Goal: Task Accomplishment & Management: Complete application form

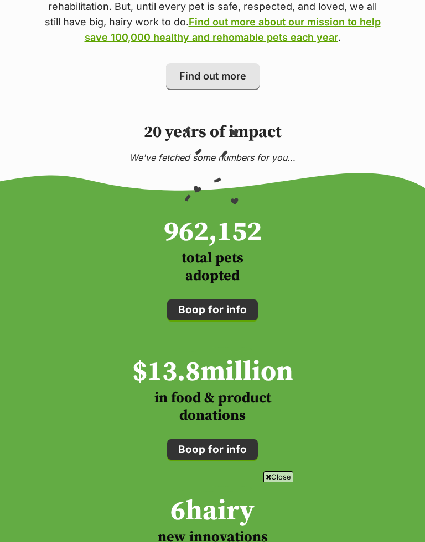
scroll to position [1307, 0]
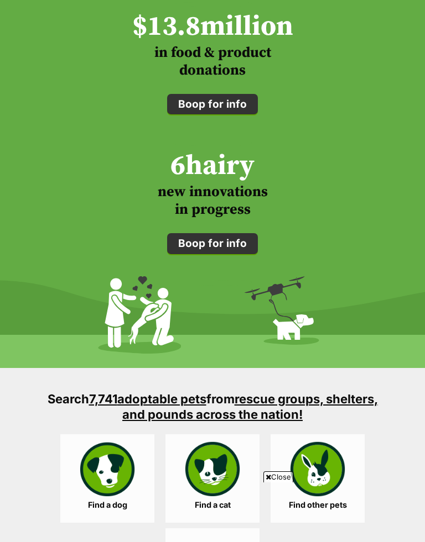
click at [110, 435] on link "Find a dog" at bounding box center [107, 479] width 94 height 88
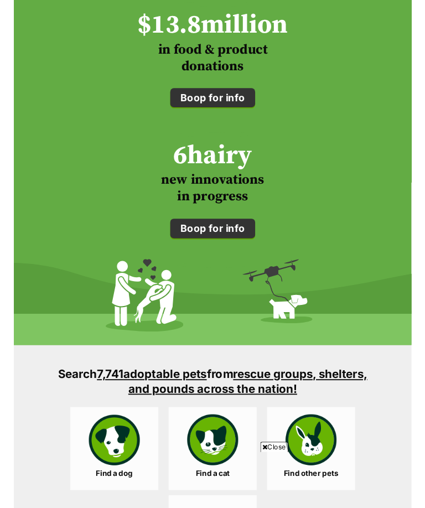
scroll to position [1498, 0]
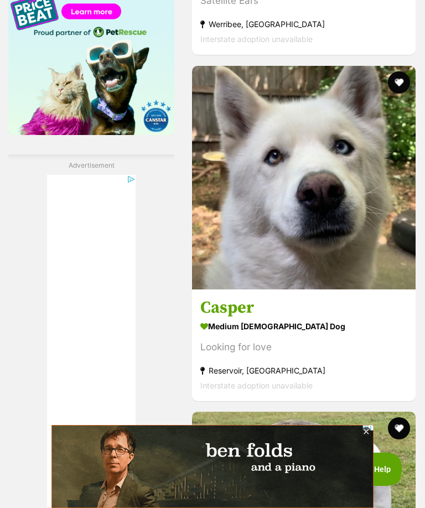
scroll to position [1890, 0]
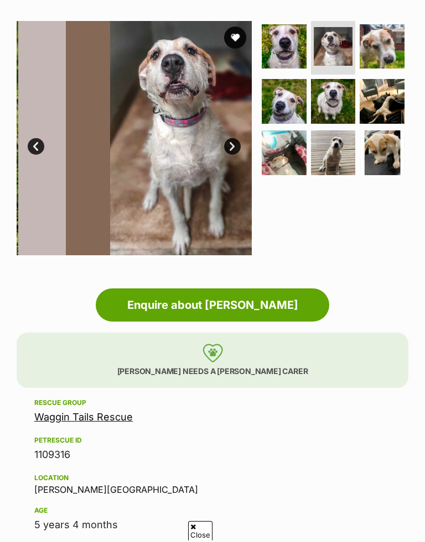
scroll to position [207, 0]
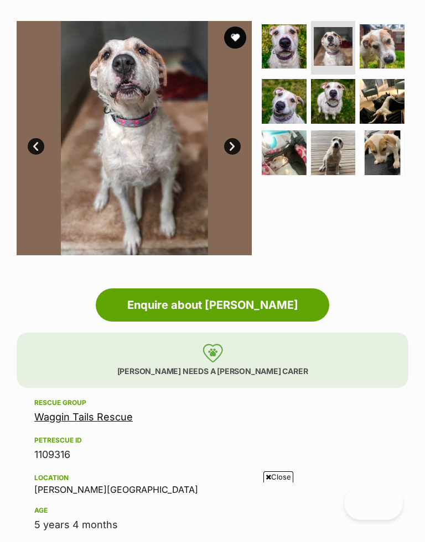
click at [333, 155] on img at bounding box center [333, 152] width 45 height 45
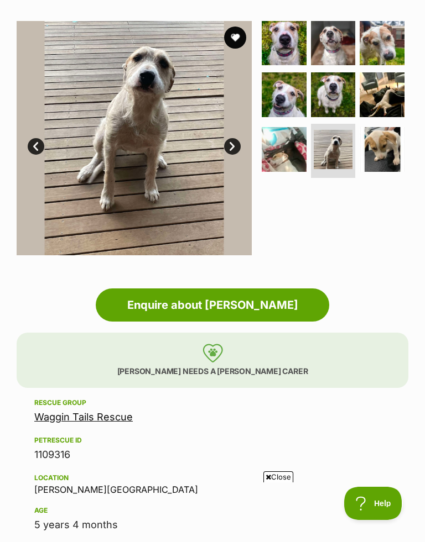
scroll to position [0, 0]
click at [228, 150] on link "Next" at bounding box center [232, 146] width 17 height 17
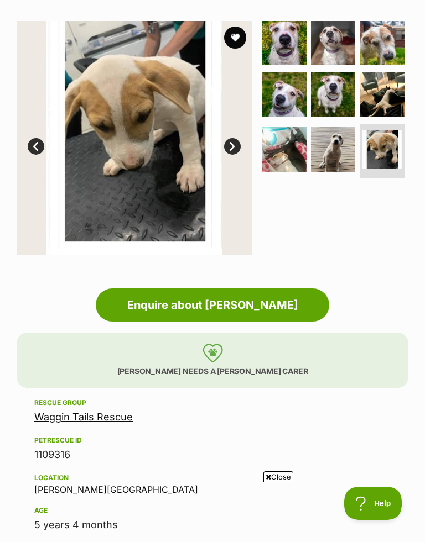
click at [231, 147] on link "Next" at bounding box center [232, 146] width 17 height 17
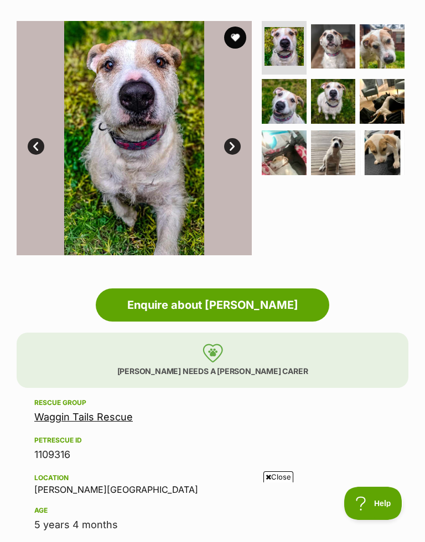
click at [226, 147] on link "Next" at bounding box center [232, 146] width 17 height 17
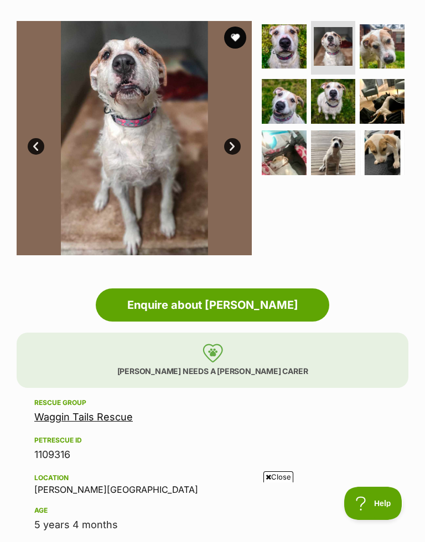
click at [227, 144] on link "Next" at bounding box center [232, 146] width 17 height 17
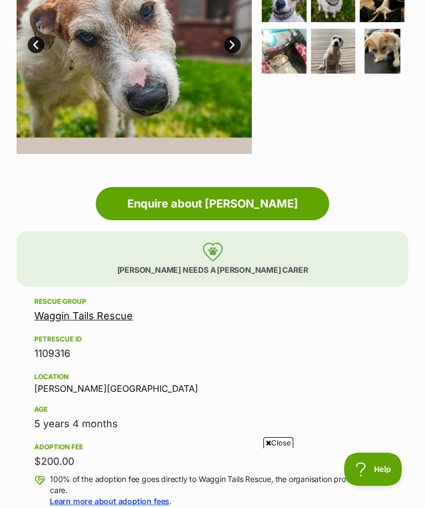
scroll to position [308, 0]
click at [173, 264] on p "Bella needs a foster carer" at bounding box center [212, 259] width 391 height 55
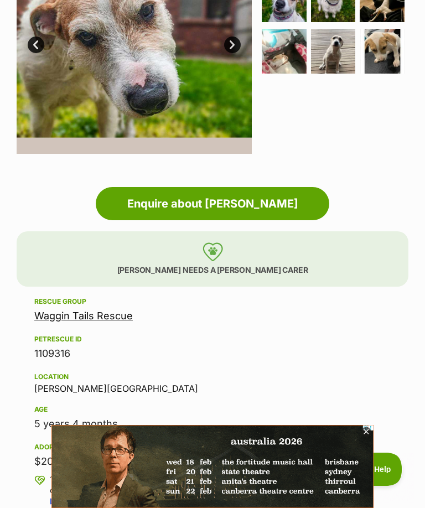
click at [172, 201] on link "Enquire about [PERSON_NAME]" at bounding box center [212, 203] width 233 height 33
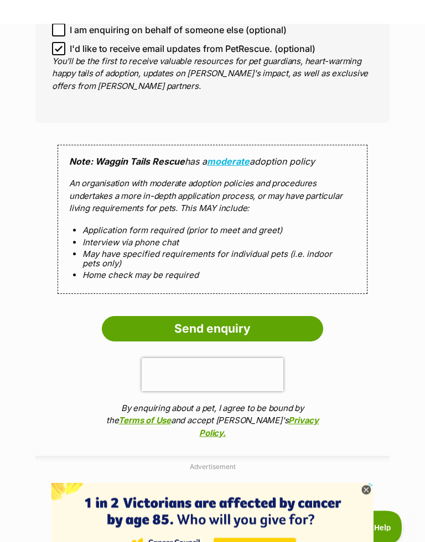
scroll to position [970, 0]
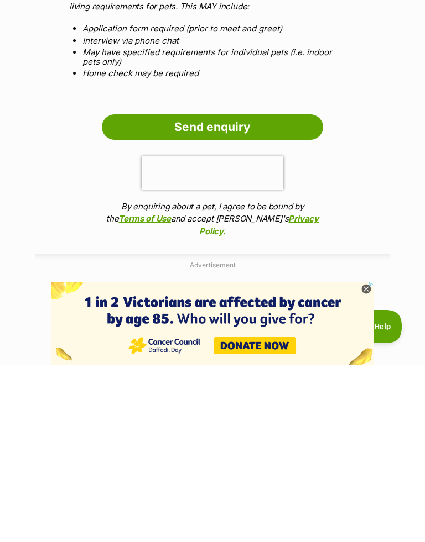
click at [191, 291] on input "Send enquiry" at bounding box center [212, 303] width 221 height 25
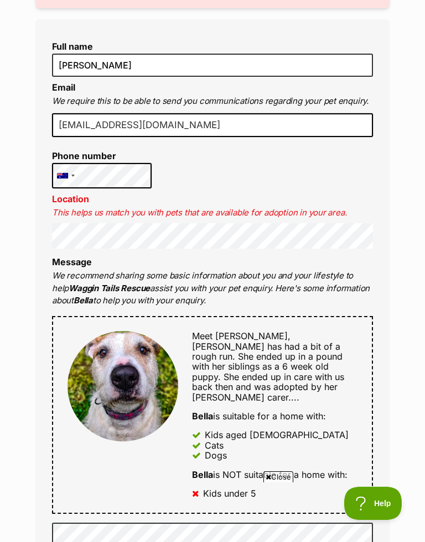
scroll to position [351, 0]
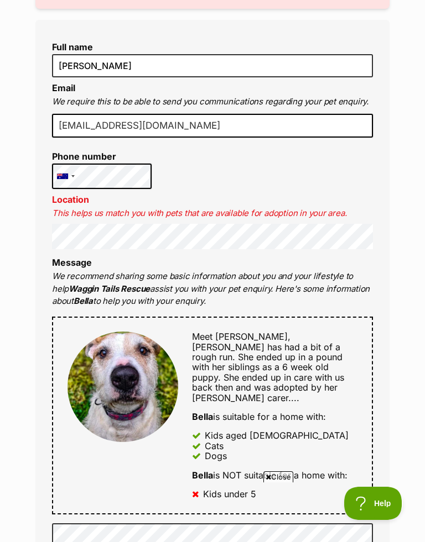
click at [23, 242] on div "Enquire about [PERSON_NAME] Want to increase your chances of a successful enqui…" at bounding box center [212, 516] width 387 height 1539
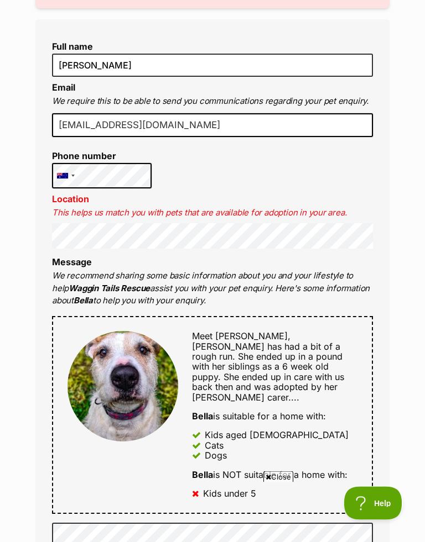
click at [360, 418] on div "Meet [PERSON_NAME], [PERSON_NAME] has had a bit of a rough run. She ended up in…" at bounding box center [212, 416] width 321 height 198
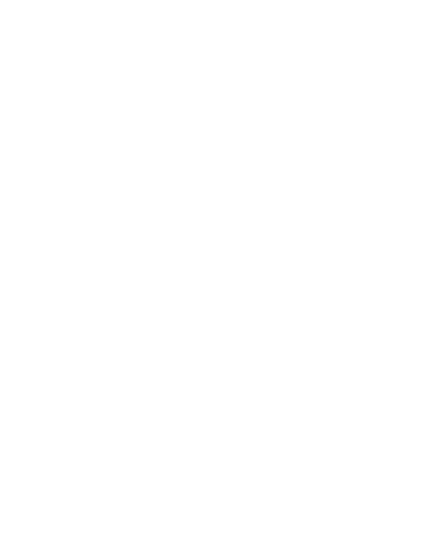
scroll to position [965, 0]
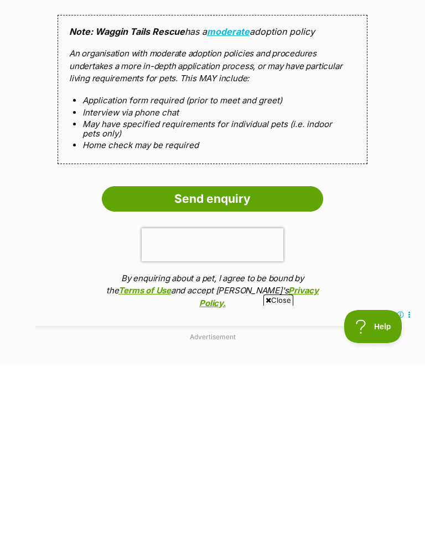
click at [203, 363] on input "Send enquiry" at bounding box center [212, 375] width 221 height 25
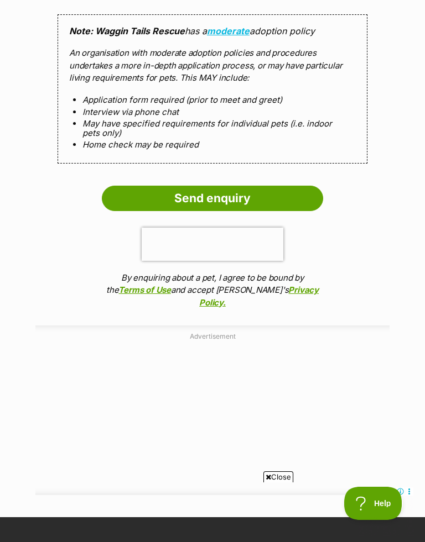
click at [202, 186] on input "Send enquiry" at bounding box center [212, 198] width 221 height 25
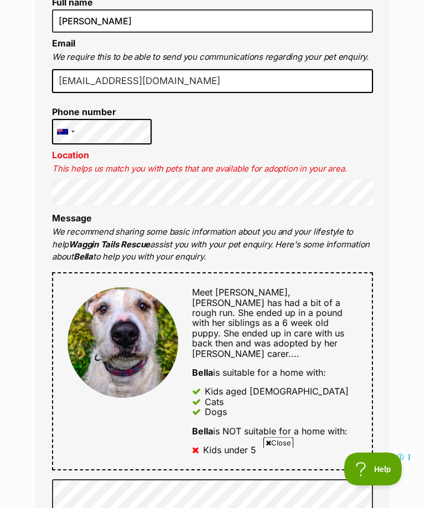
scroll to position [368, 0]
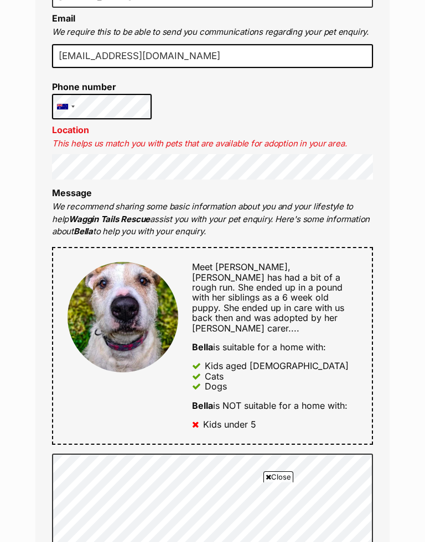
scroll to position [421, 0]
click at [105, 191] on li "Message We recommend sharing some basic information about you and your lifestyl…" at bounding box center [212, 213] width 321 height 50
click at [105, 190] on li "Message We recommend sharing some basic information about you and your lifestyl…" at bounding box center [212, 213] width 321 height 50
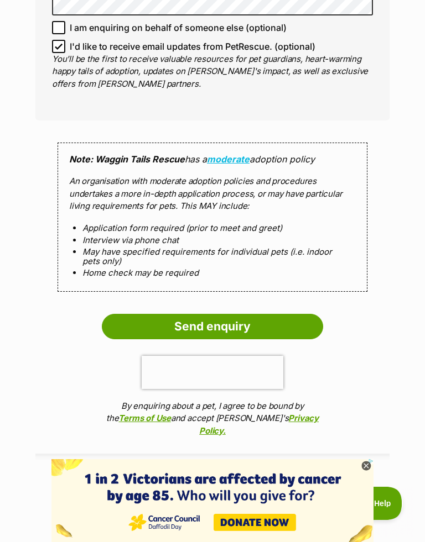
scroll to position [1040, 0]
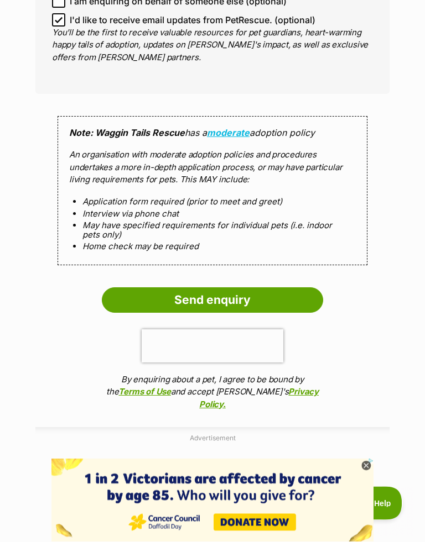
click at [205, 288] on input "Send enquiry" at bounding box center [212, 300] width 221 height 25
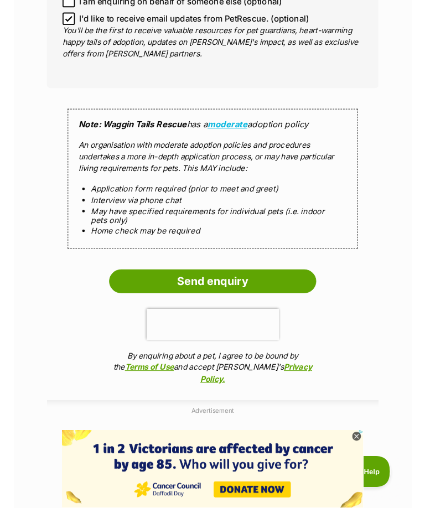
scroll to position [1039, 0]
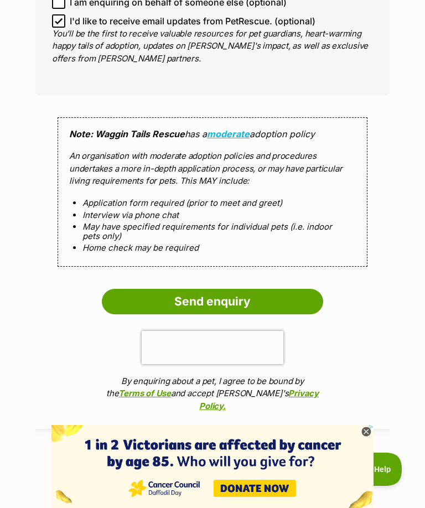
click at [200, 289] on input "Send enquiry" at bounding box center [212, 301] width 221 height 25
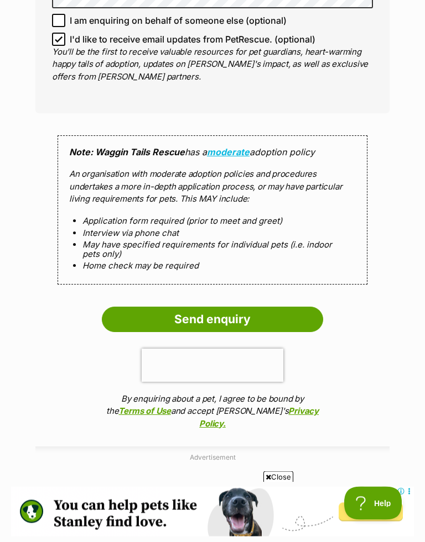
scroll to position [1021, 0]
click at [202, 307] on input "Send enquiry" at bounding box center [212, 319] width 221 height 25
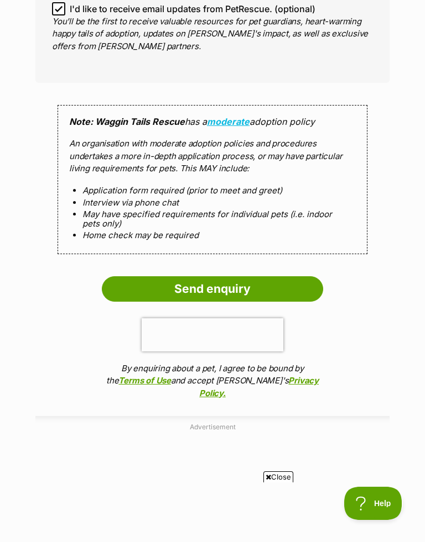
scroll to position [1014, 0]
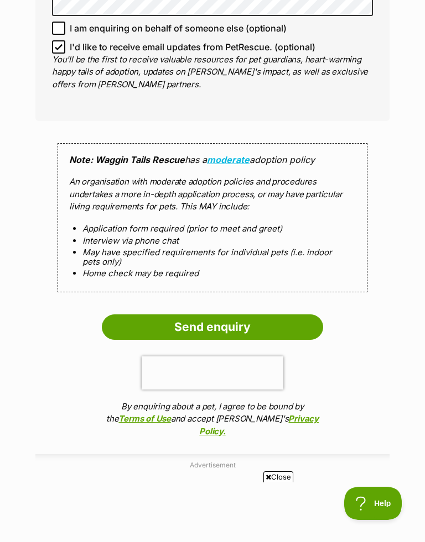
click at [203, 315] on input "Send enquiry" at bounding box center [212, 327] width 221 height 25
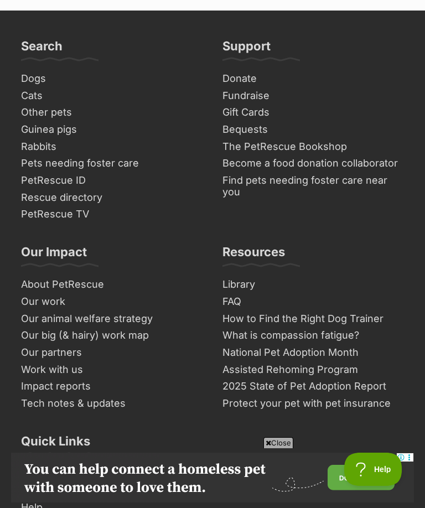
scroll to position [1655, 0]
